Goal: Transaction & Acquisition: Download file/media

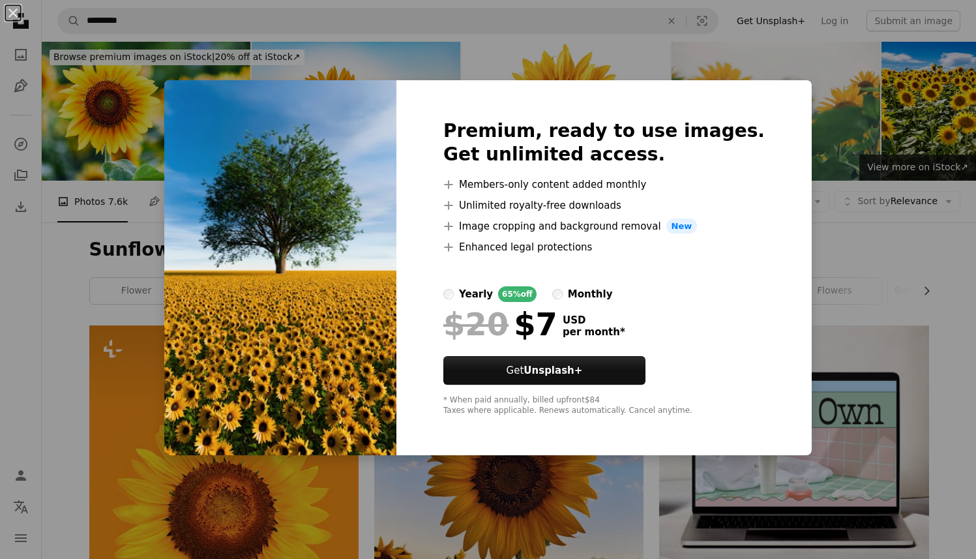
scroll to position [1455, 0]
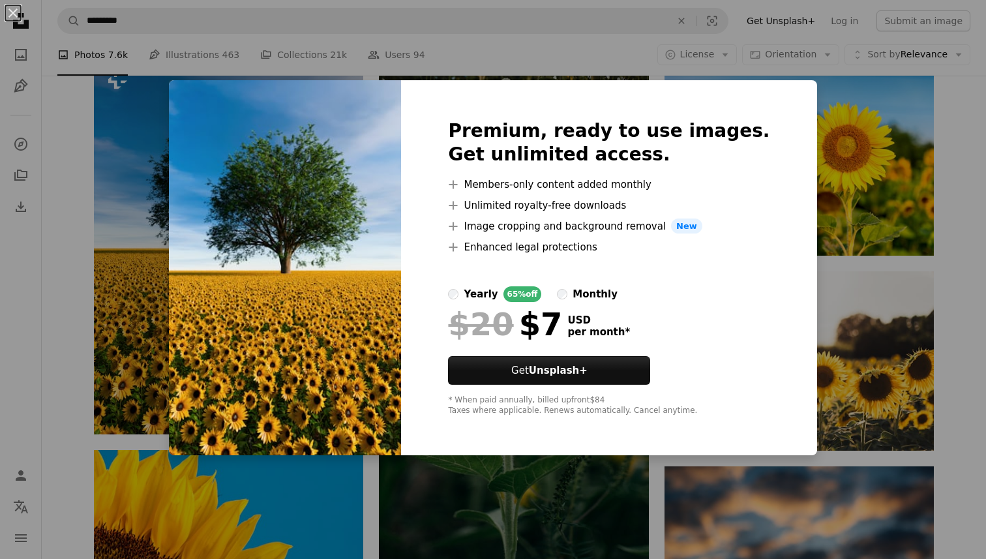
click at [866, 340] on div "An X shape Premium, ready to use images. Get unlimited access. A plus sign Memb…" at bounding box center [493, 279] width 986 height 559
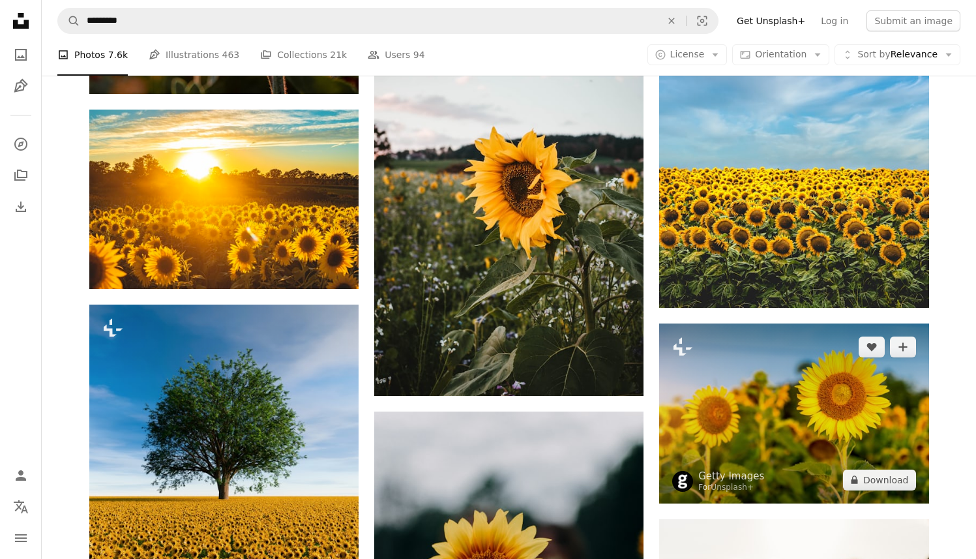
scroll to position [1176, 0]
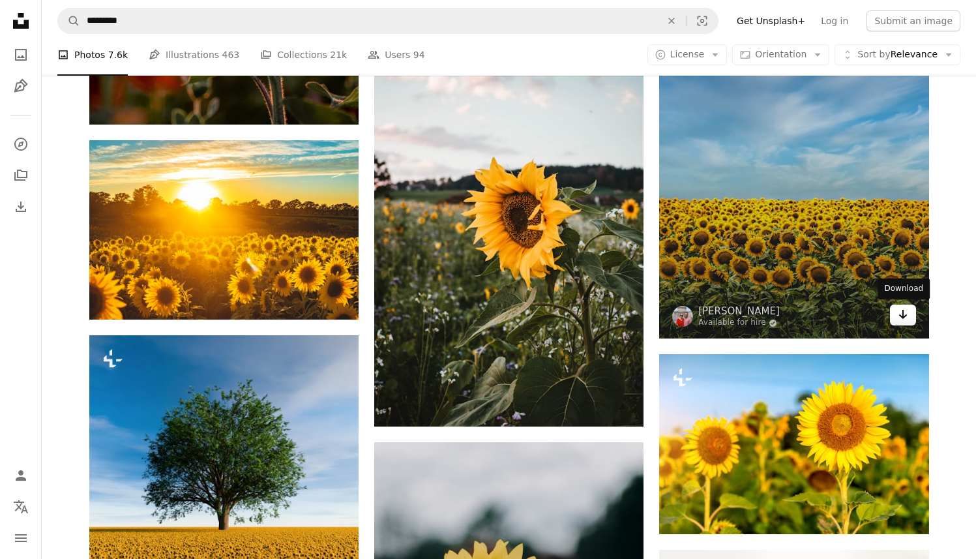
click at [902, 320] on icon "Arrow pointing down" at bounding box center [903, 314] width 10 height 16
